Goal: Navigation & Orientation: Find specific page/section

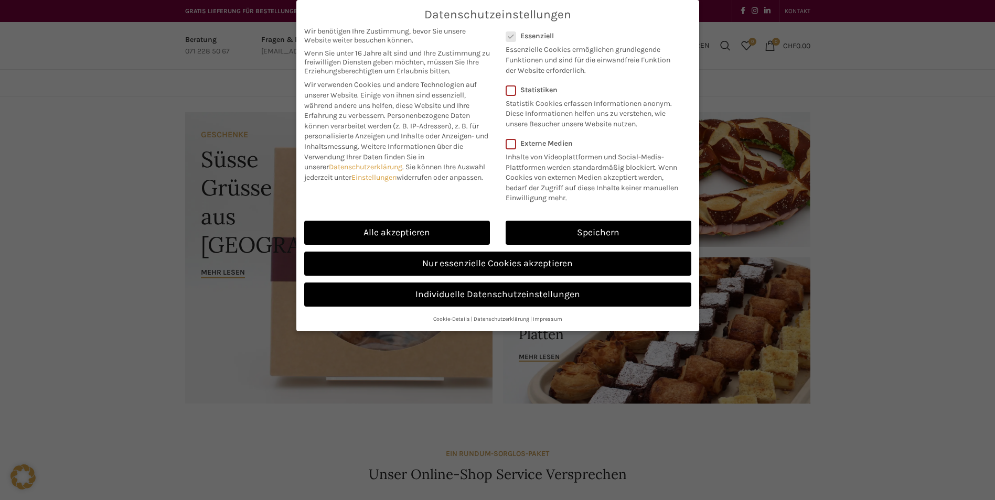
click at [62, 308] on div "Datenschutzeinstellungen Wir benötigen Ihre Zustimmung, bevor Sie unsere Websit…" at bounding box center [497, 250] width 995 height 500
click at [405, 235] on link "Alle akzeptieren" at bounding box center [397, 233] width 186 height 24
checkbox input "true"
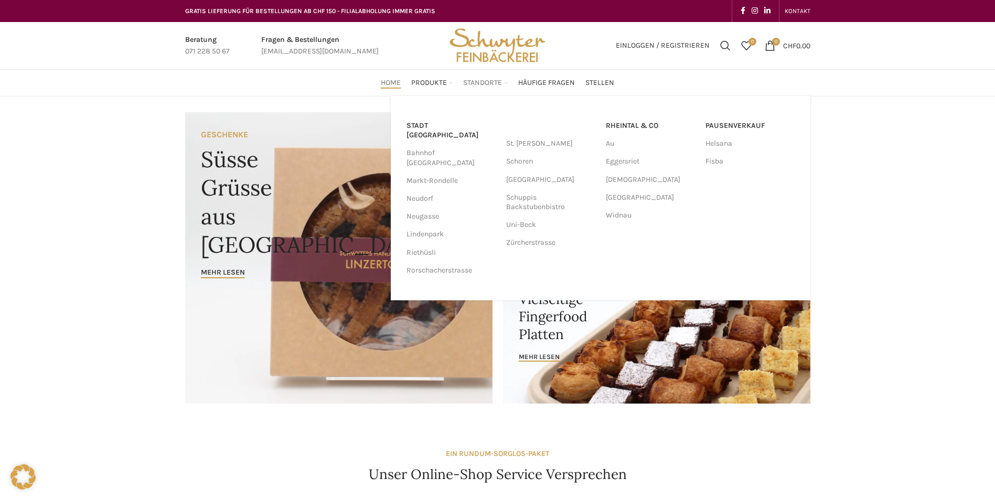
click at [486, 84] on span "Standorte" at bounding box center [482, 83] width 39 height 10
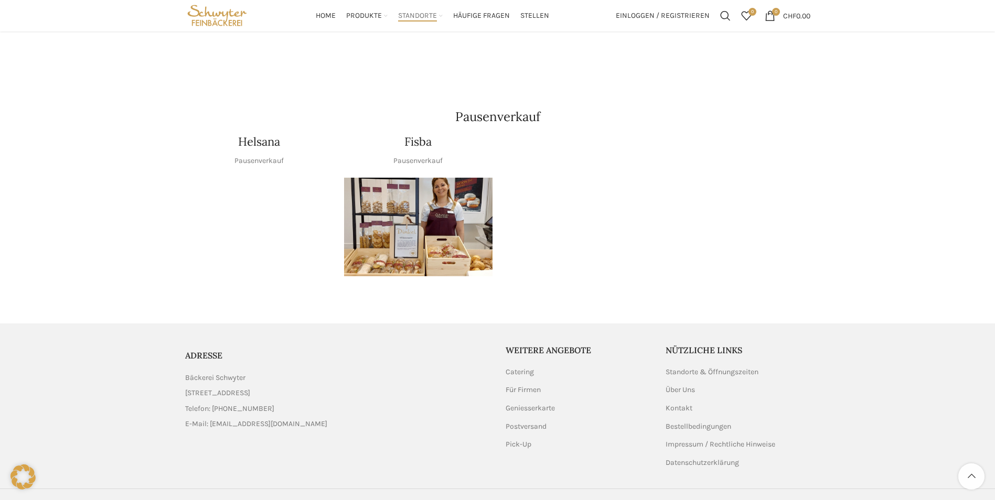
scroll to position [1219, 0]
